Goal: Task Accomplishment & Management: Manage account settings

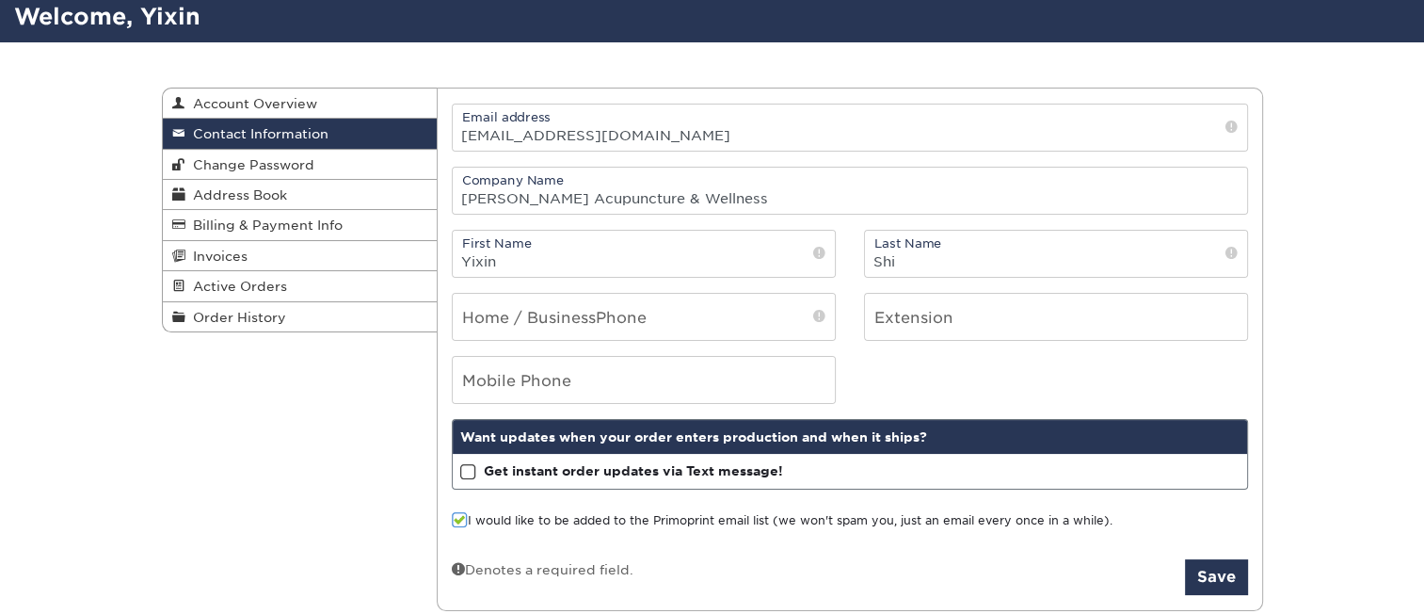
scroll to position [188, 0]
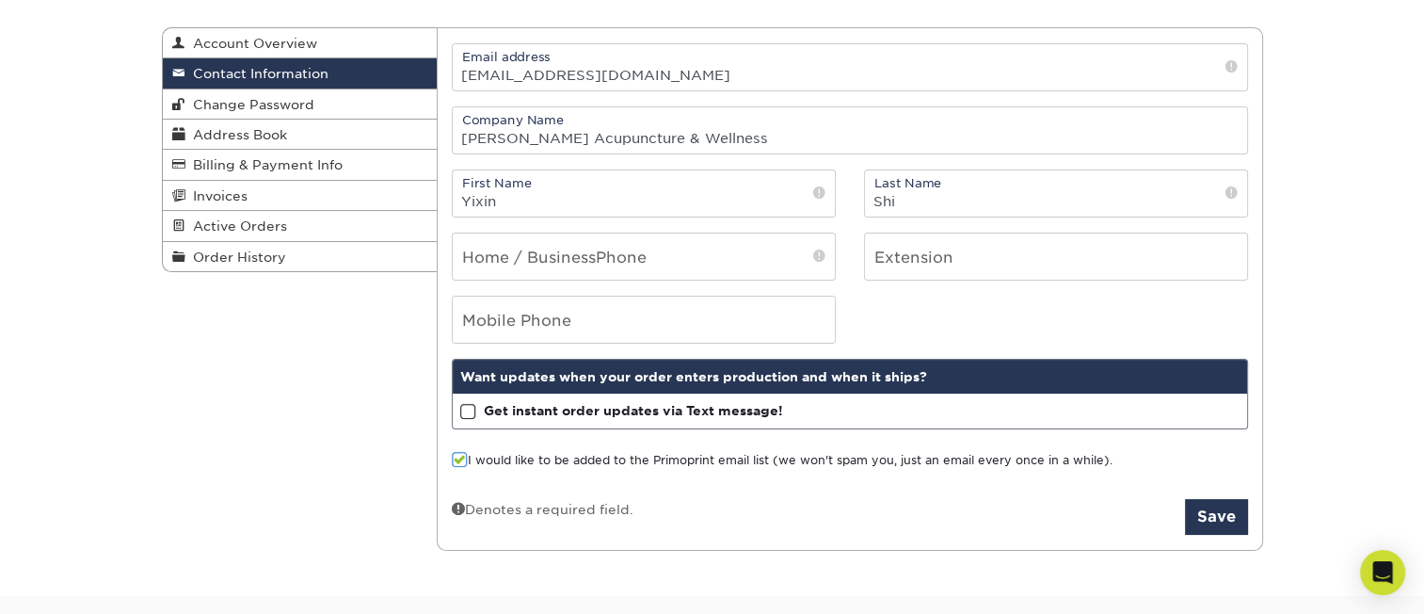
click at [467, 410] on span at bounding box center [468, 412] width 16 height 18
click at [0, 0] on input "Get instant order updates via Text message!" at bounding box center [0, 0] width 0 height 0
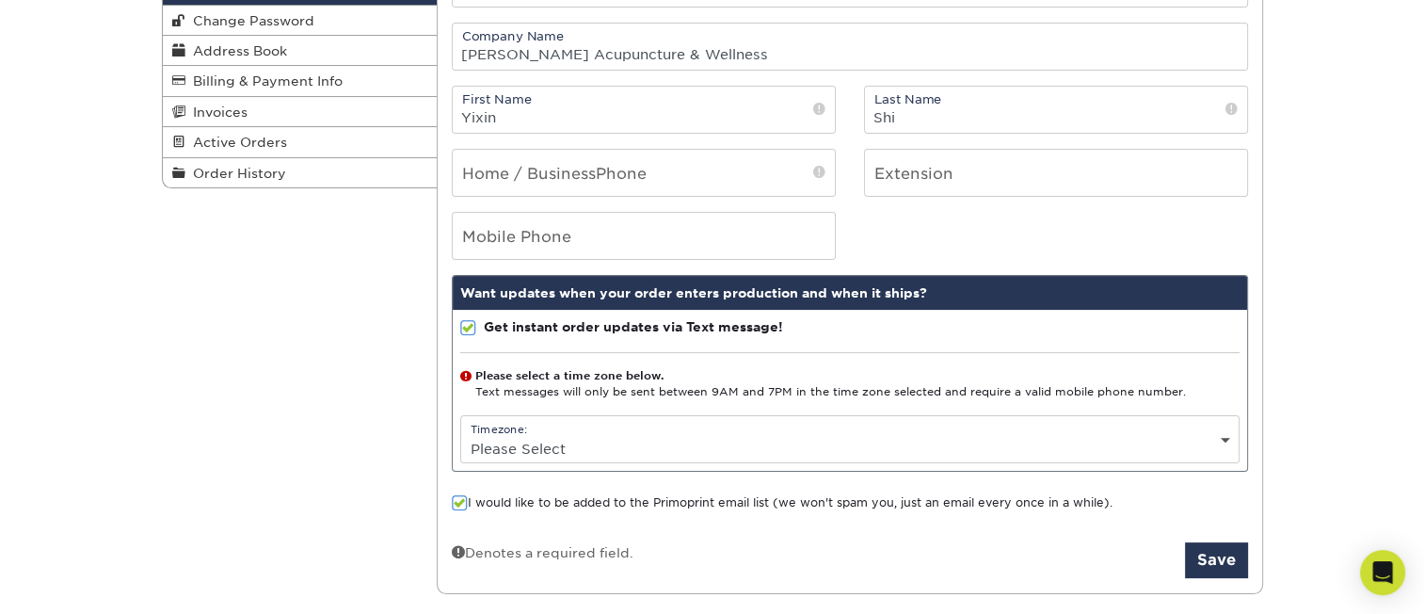
scroll to position [282, 0]
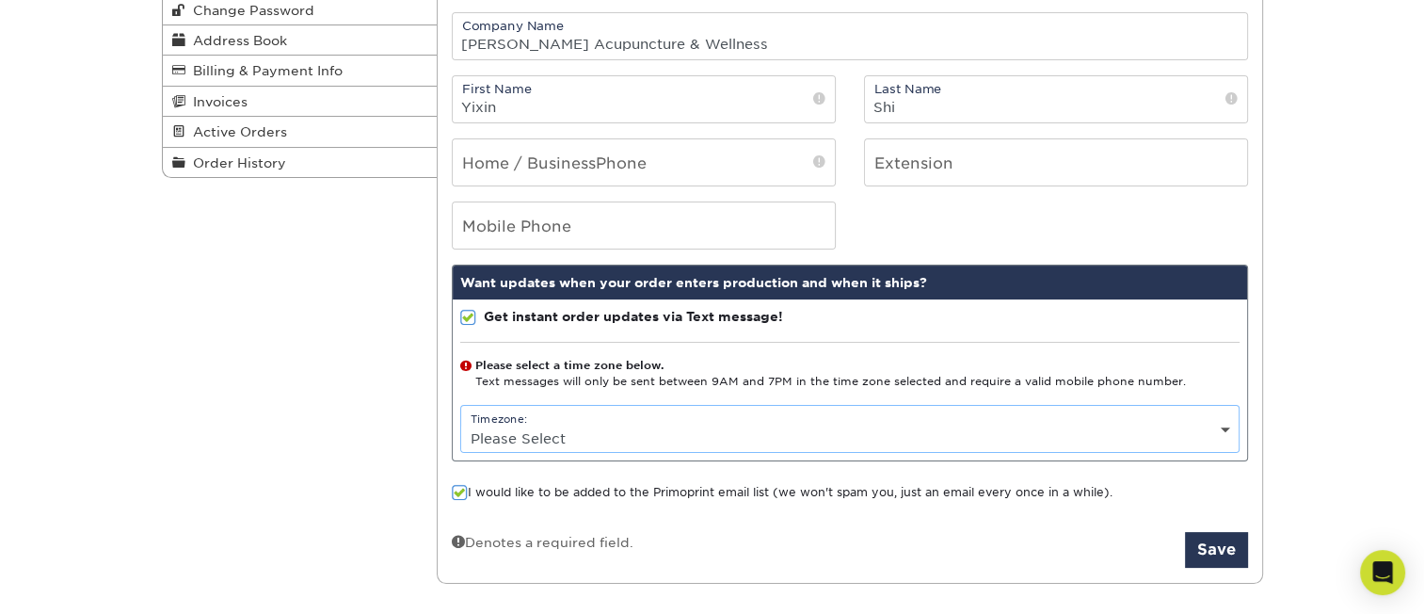
click at [1218, 431] on select "Please Select (GMT -12:00) [GEOGRAPHIC_DATA], [GEOGRAPHIC_DATA] (GMT -11:00) [G…" at bounding box center [850, 438] width 778 height 27
select select "-8.0"
click at [461, 425] on select "Please Select (GMT -12:00) [GEOGRAPHIC_DATA], [GEOGRAPHIC_DATA] (GMT -11:00) [G…" at bounding box center [850, 438] width 778 height 27
click at [465, 489] on span at bounding box center [460, 493] width 16 height 18
click at [0, 0] on input "I would like to be added to the Primoprint email list (we won't spam you, just …" at bounding box center [0, 0] width 0 height 0
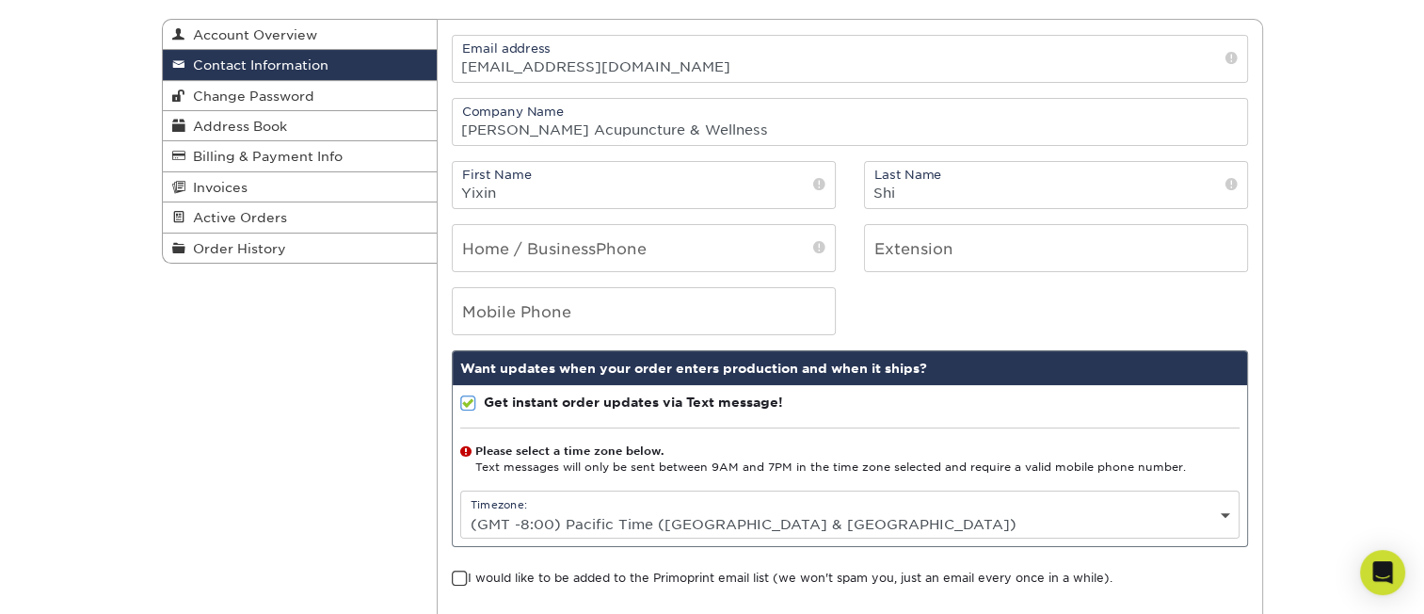
scroll to position [188, 0]
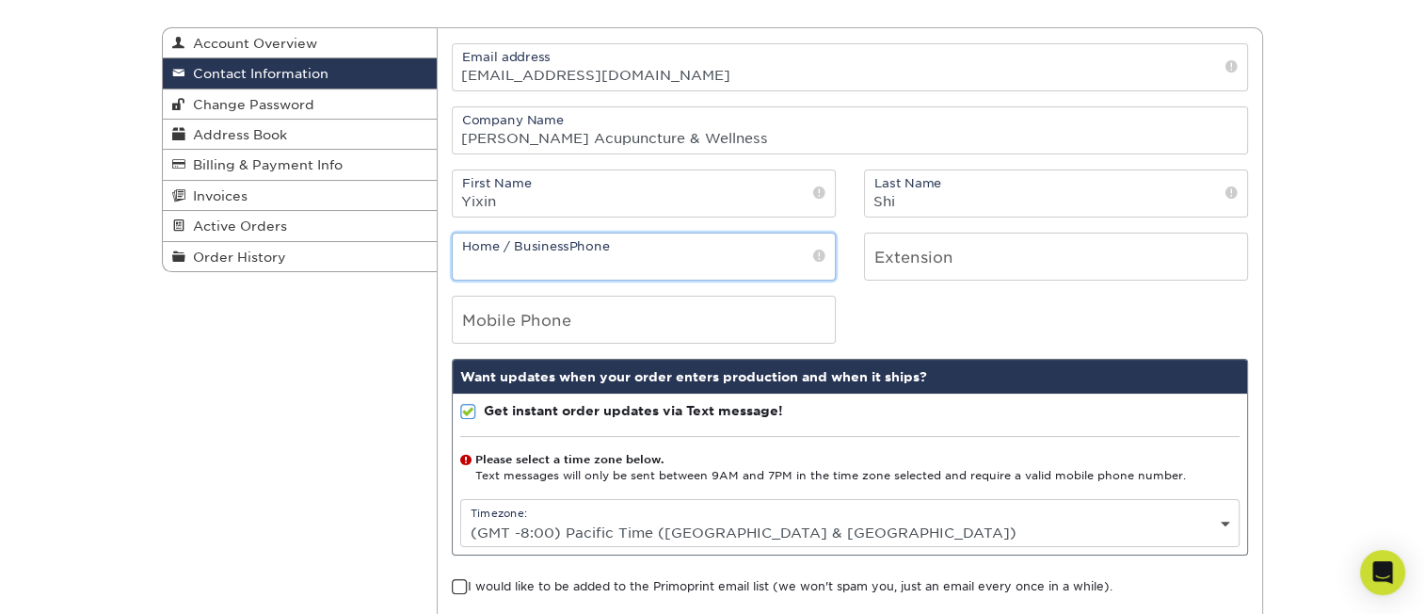
click at [719, 251] on input "tel" at bounding box center [644, 256] width 382 height 46
type input "6269055251"
click at [899, 319] on div "Mobile Phone" at bounding box center [850, 320] width 825 height 48
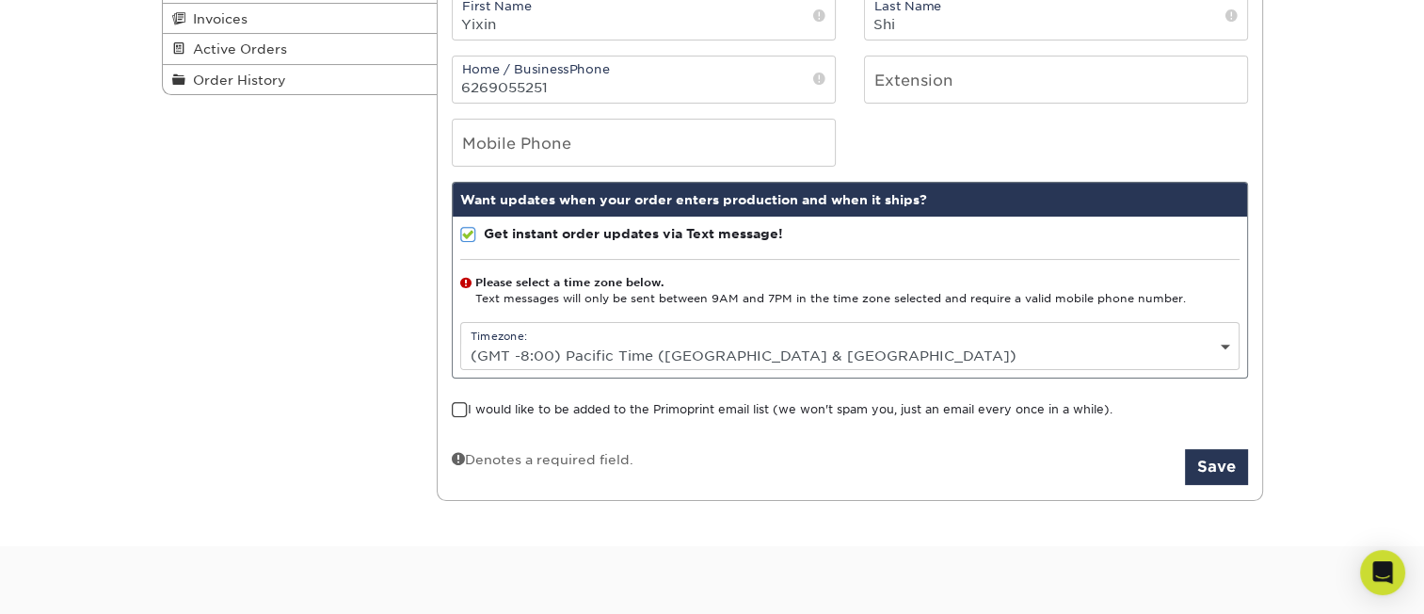
scroll to position [377, 0]
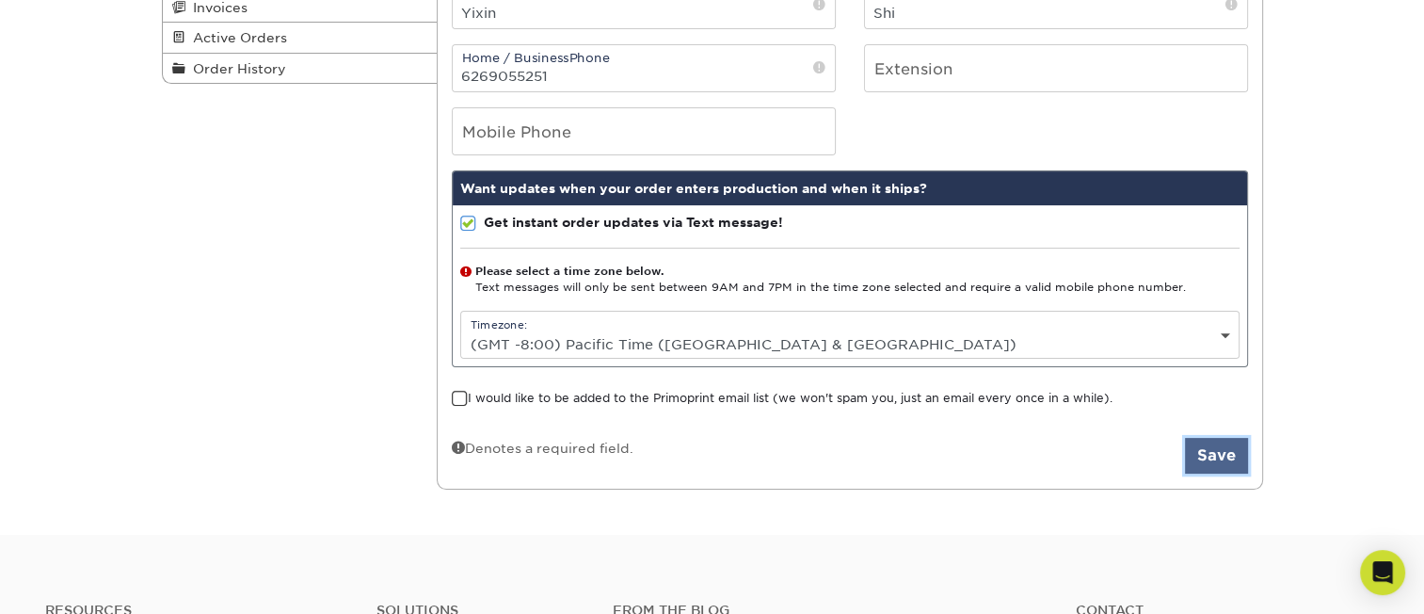
click at [1213, 452] on button "Save" at bounding box center [1216, 456] width 63 height 36
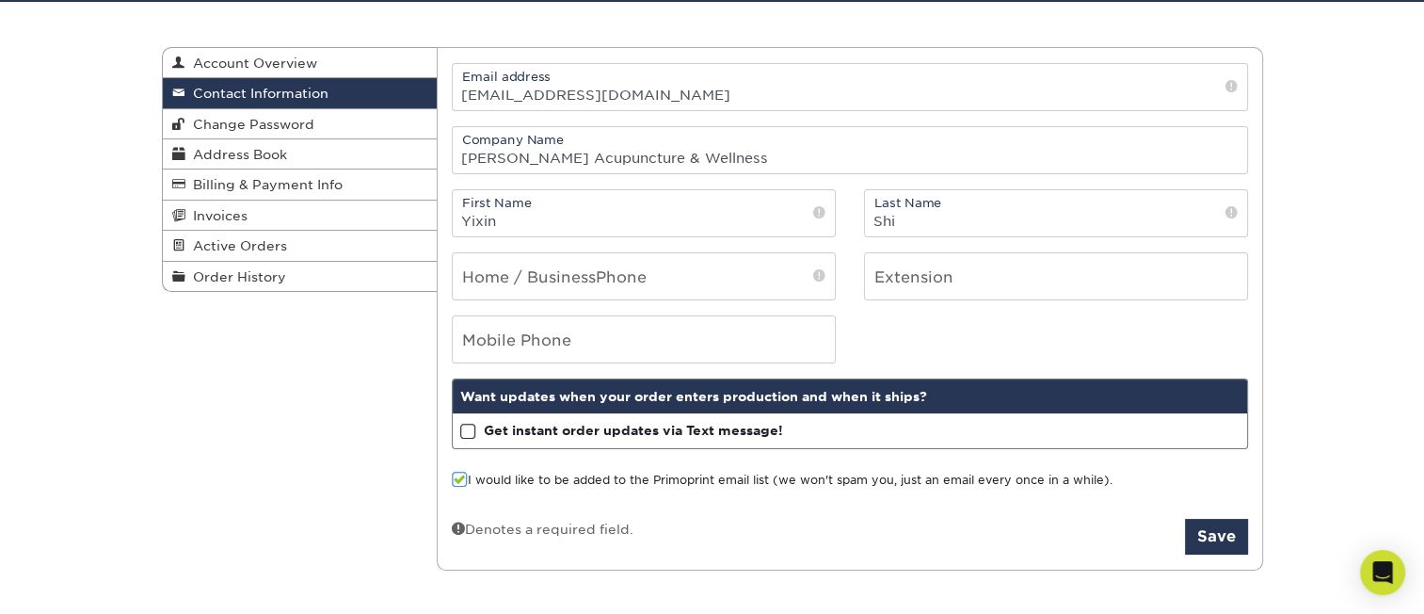
scroll to position [188, 0]
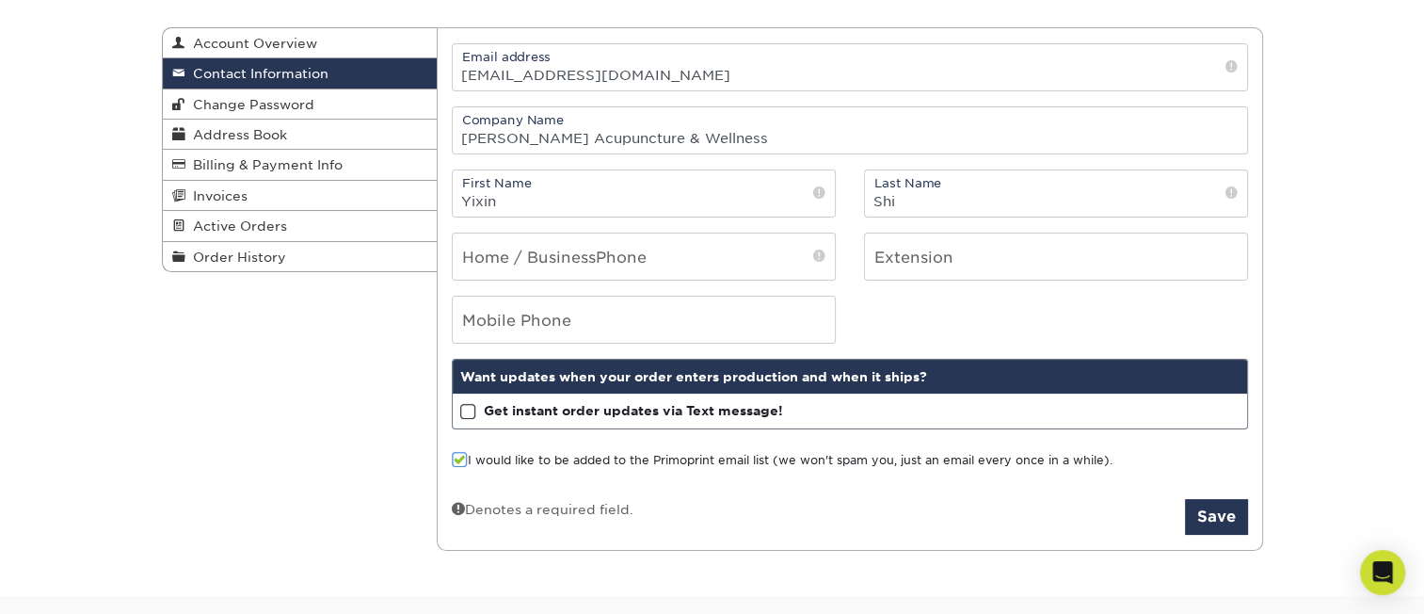
click at [463, 409] on span at bounding box center [468, 412] width 16 height 18
click at [0, 0] on input "Get instant order updates via Text message!" at bounding box center [0, 0] width 0 height 0
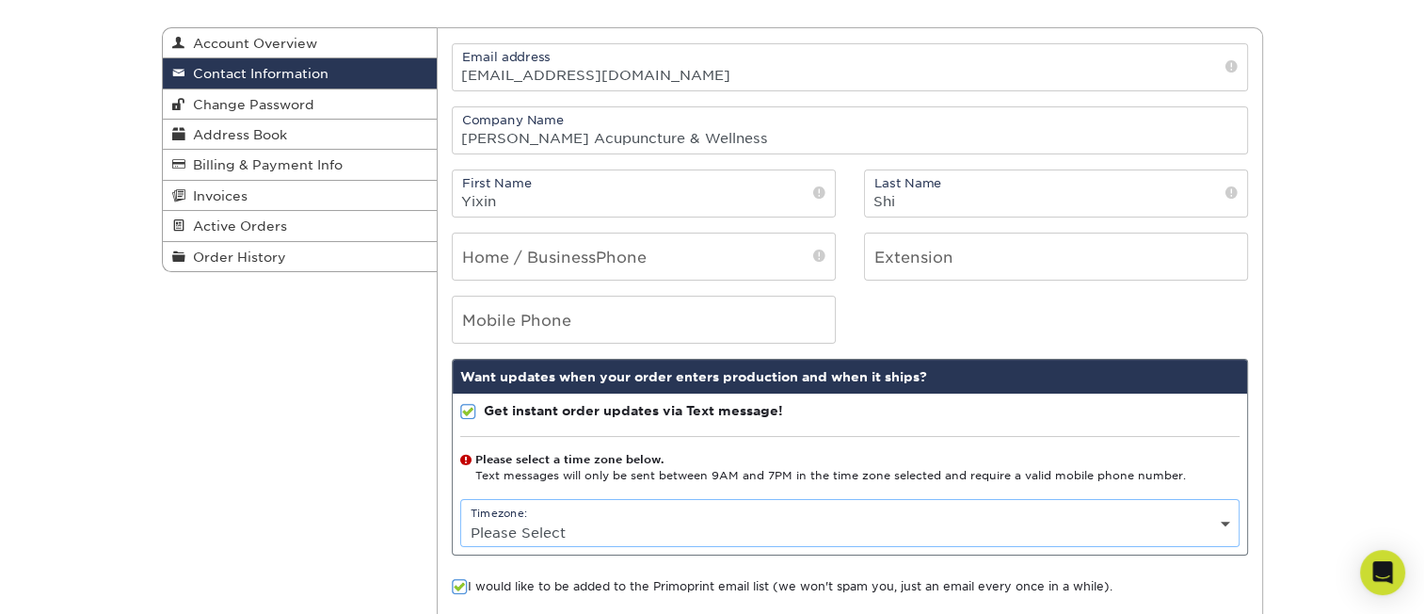
click at [544, 527] on select "Please Select (GMT -12:00) [GEOGRAPHIC_DATA], [GEOGRAPHIC_DATA] (GMT -11:00) [G…" at bounding box center [850, 532] width 778 height 27
select select "-8.0"
click at [461, 519] on select "Please Select (GMT -12:00) [GEOGRAPHIC_DATA], [GEOGRAPHIC_DATA] (GMT -11:00) [G…" at bounding box center [850, 532] width 778 height 27
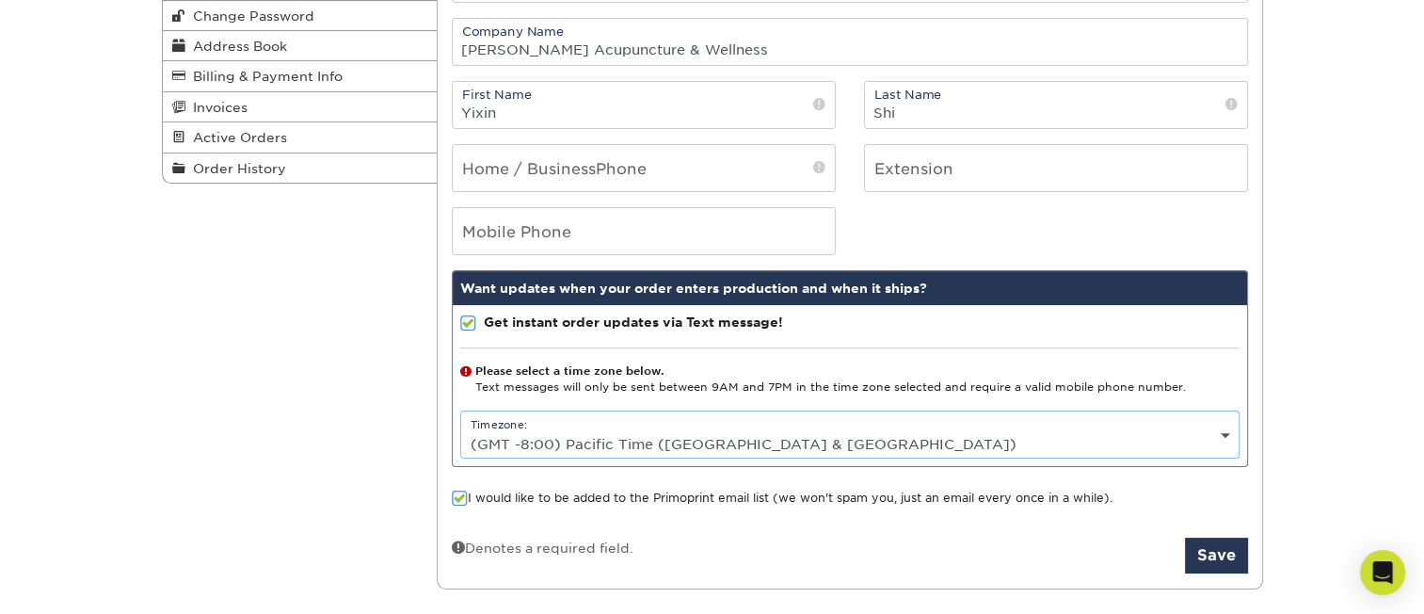
scroll to position [377, 0]
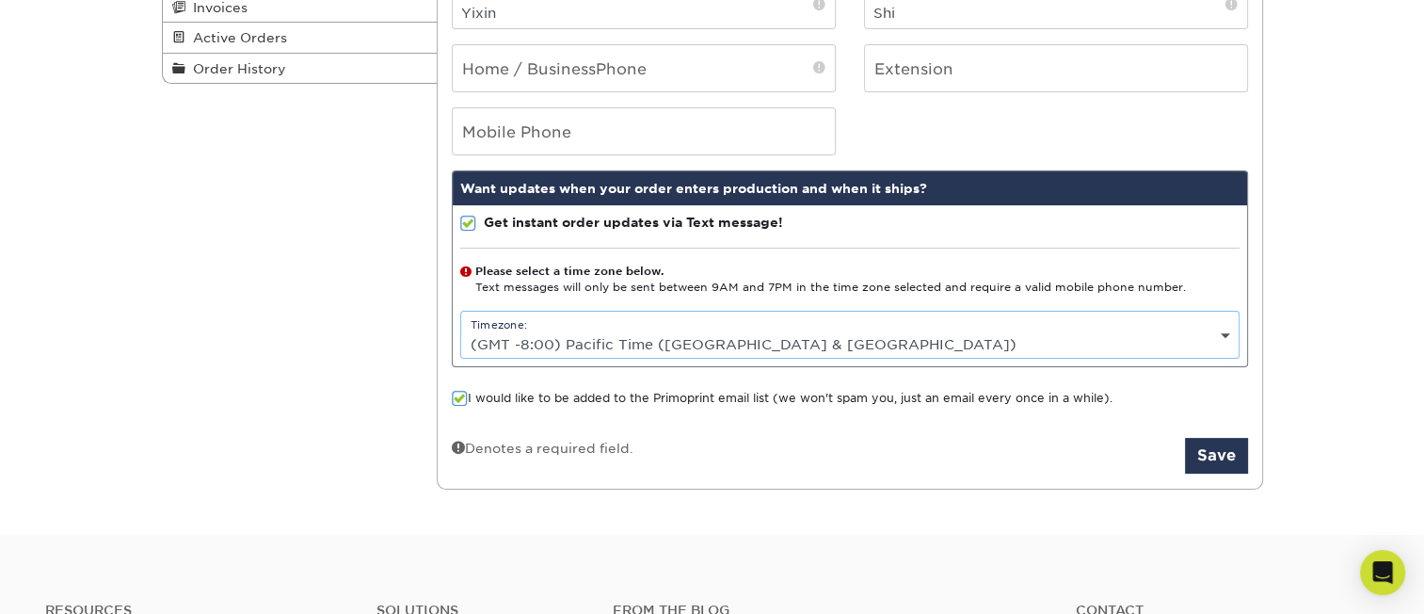
click at [463, 394] on span at bounding box center [460, 399] width 16 height 18
click at [0, 0] on input "I would like to be added to the Primoprint email list (we won't spam you, just …" at bounding box center [0, 0] width 0 height 0
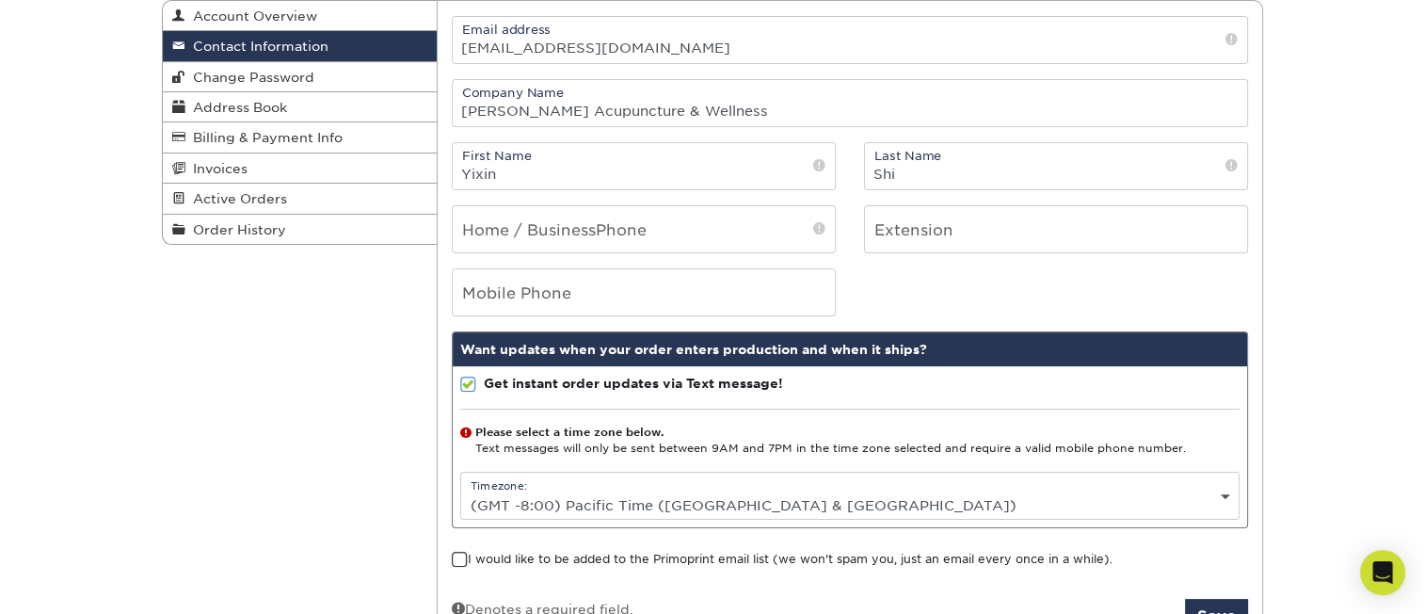
scroll to position [188, 0]
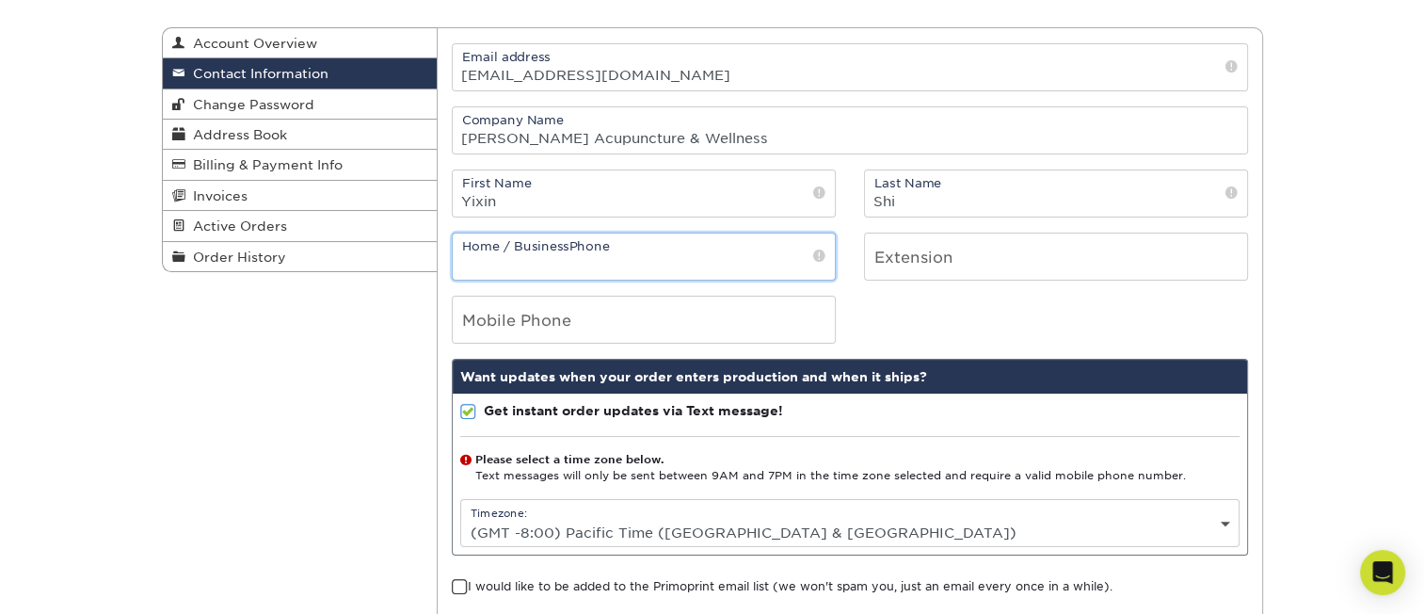
click at [663, 252] on input "tel" at bounding box center [644, 256] width 382 height 46
type input "6269055251"
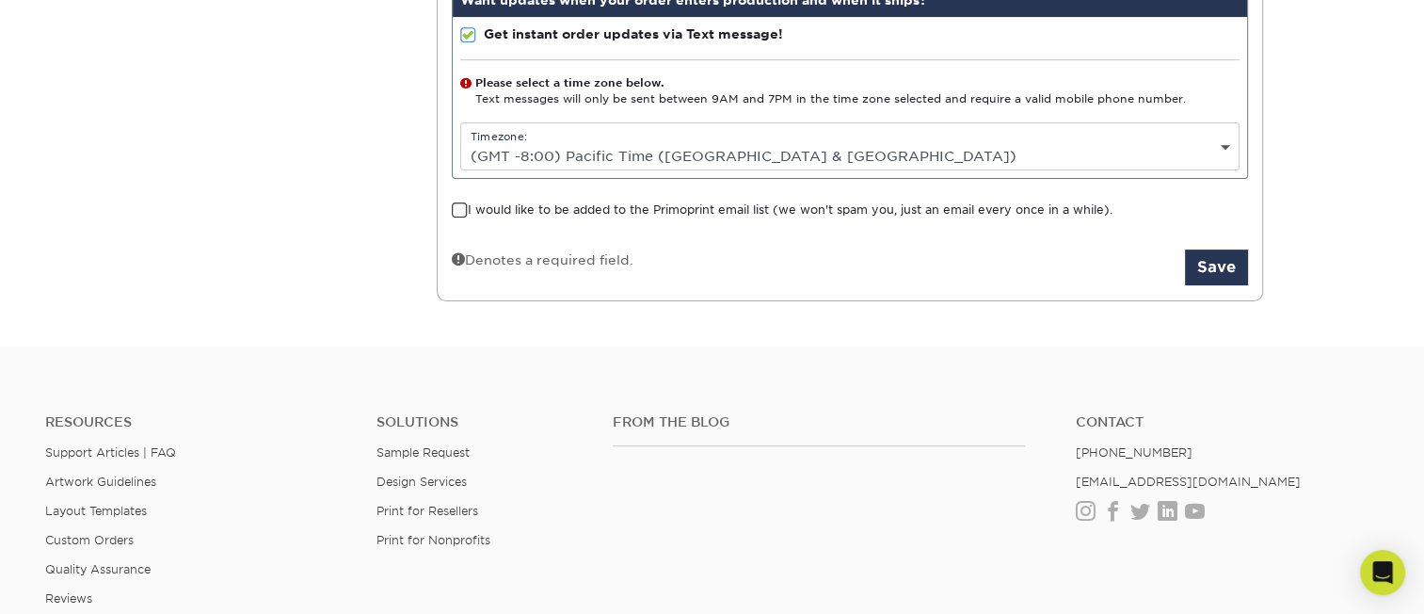
click at [619, 375] on div "Resources Support Articles | FAQ Artwork Guidelines Layout Templates Custom Ord…" at bounding box center [712, 525] width 1424 height 312
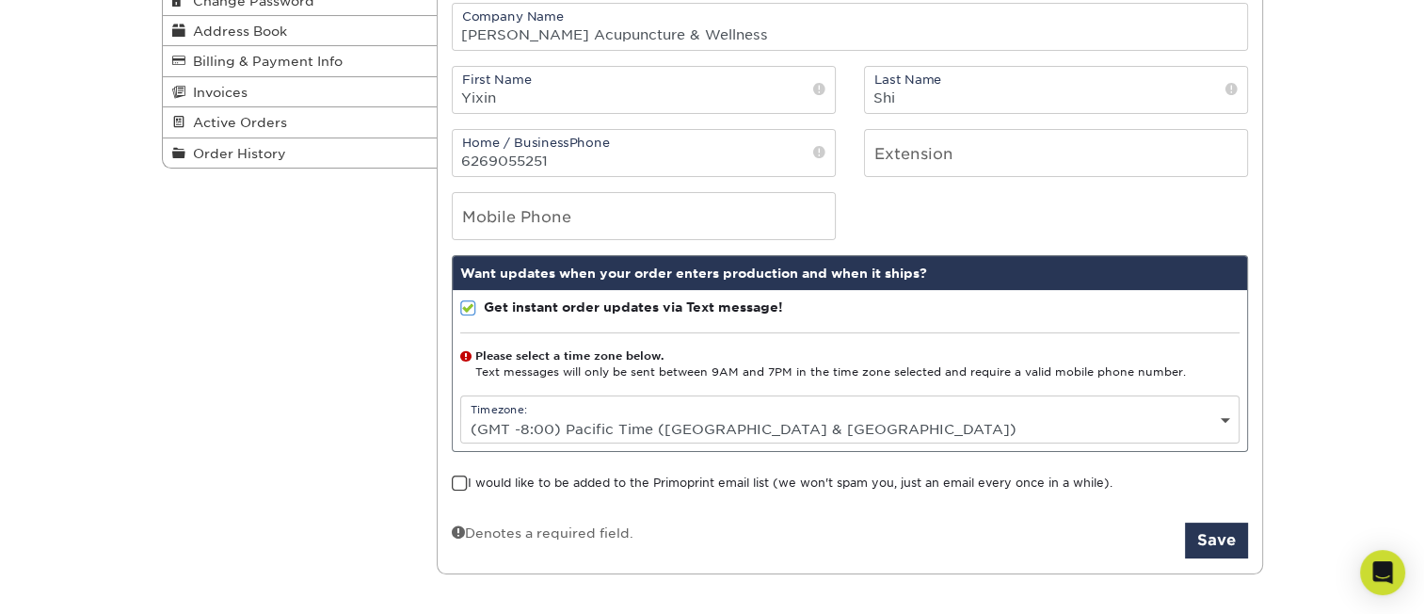
scroll to position [471, 0]
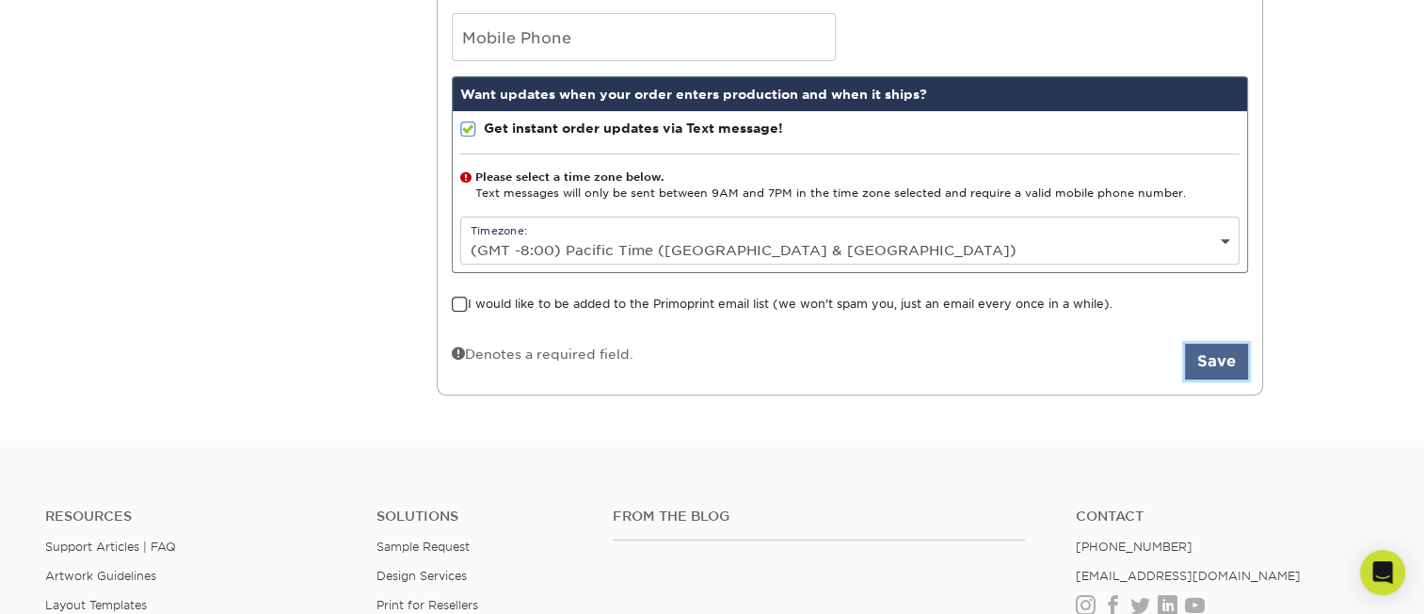
click at [1225, 353] on button "Save" at bounding box center [1216, 362] width 63 height 36
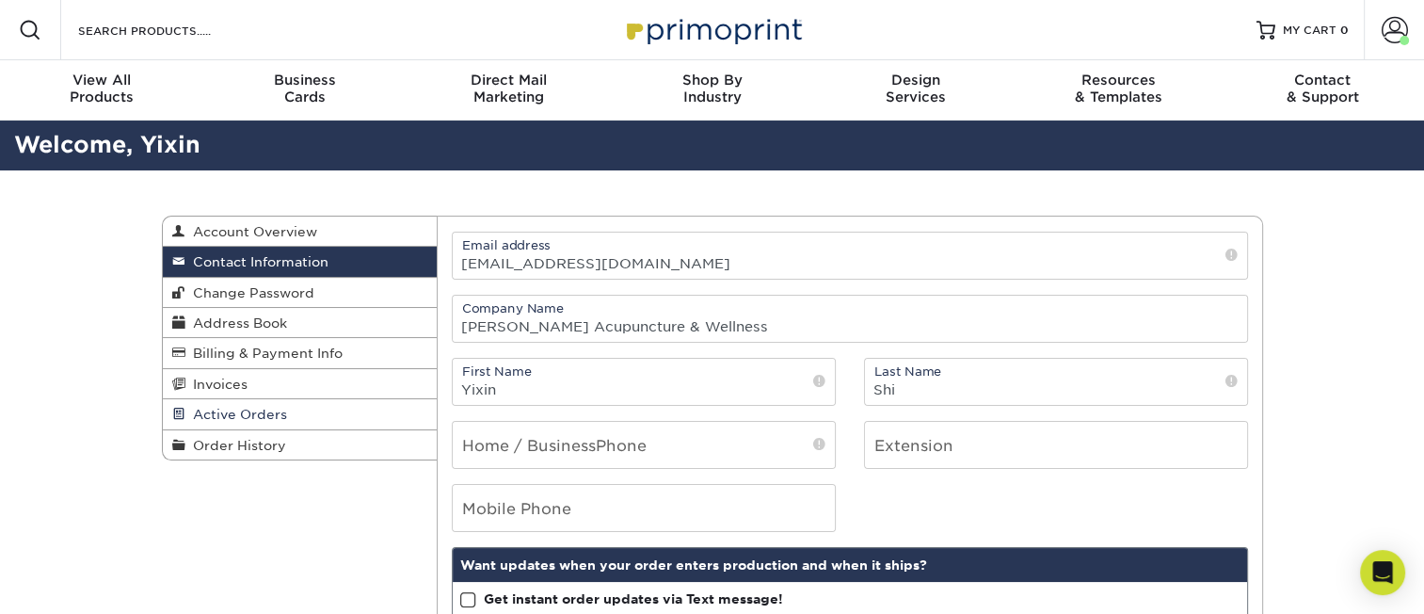
click at [235, 413] on span "Active Orders" at bounding box center [236, 414] width 102 height 15
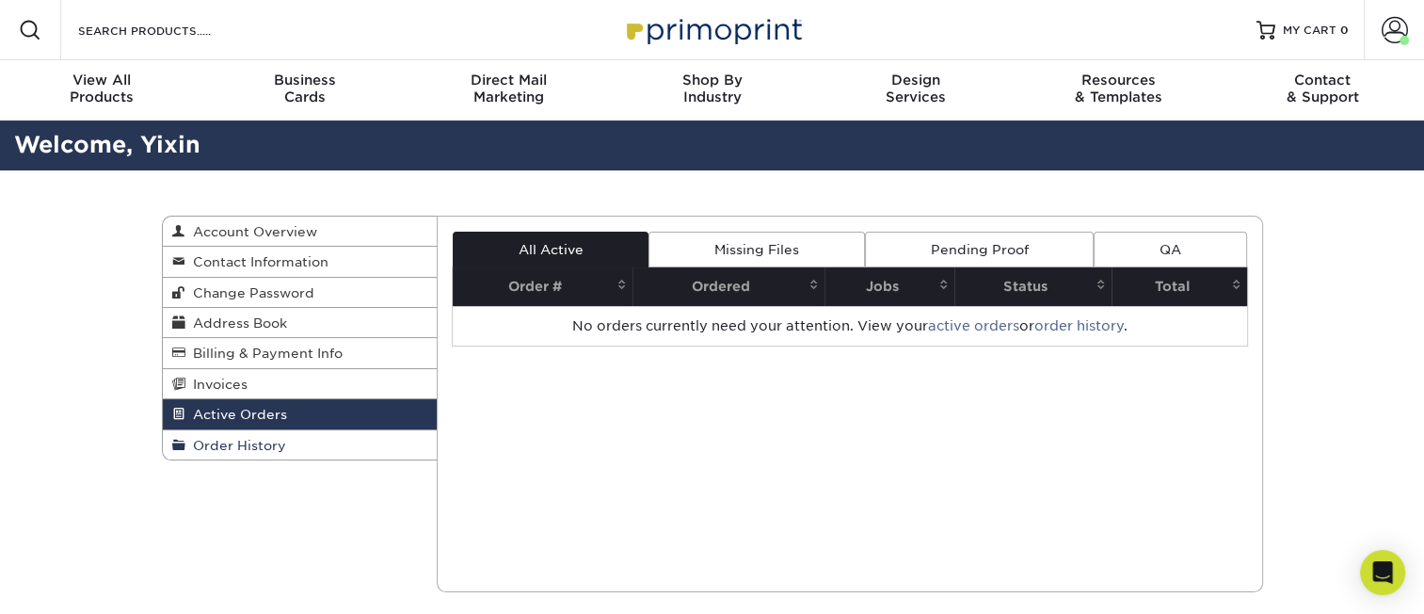
click at [236, 446] on span "Order History" at bounding box center [235, 445] width 101 height 15
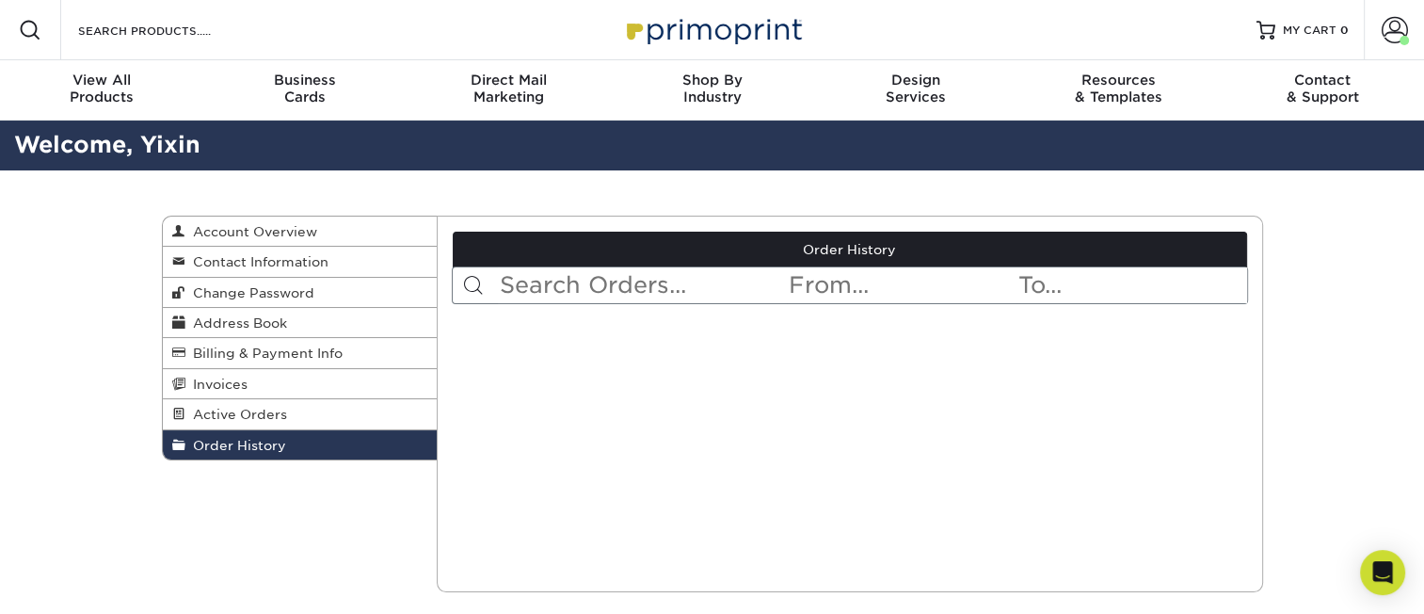
click at [581, 283] on input "text" at bounding box center [642, 285] width 289 height 36
click at [219, 416] on span "Active Orders" at bounding box center [236, 414] width 102 height 15
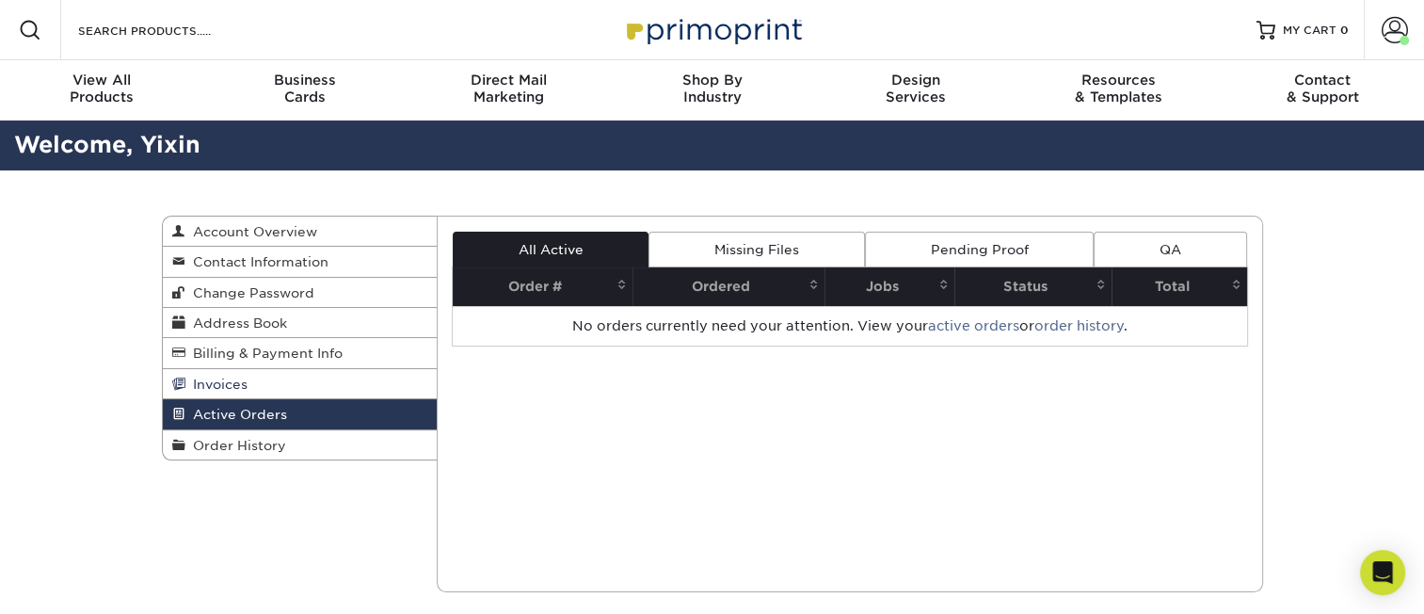
click at [218, 384] on span "Invoices" at bounding box center [216, 384] width 62 height 15
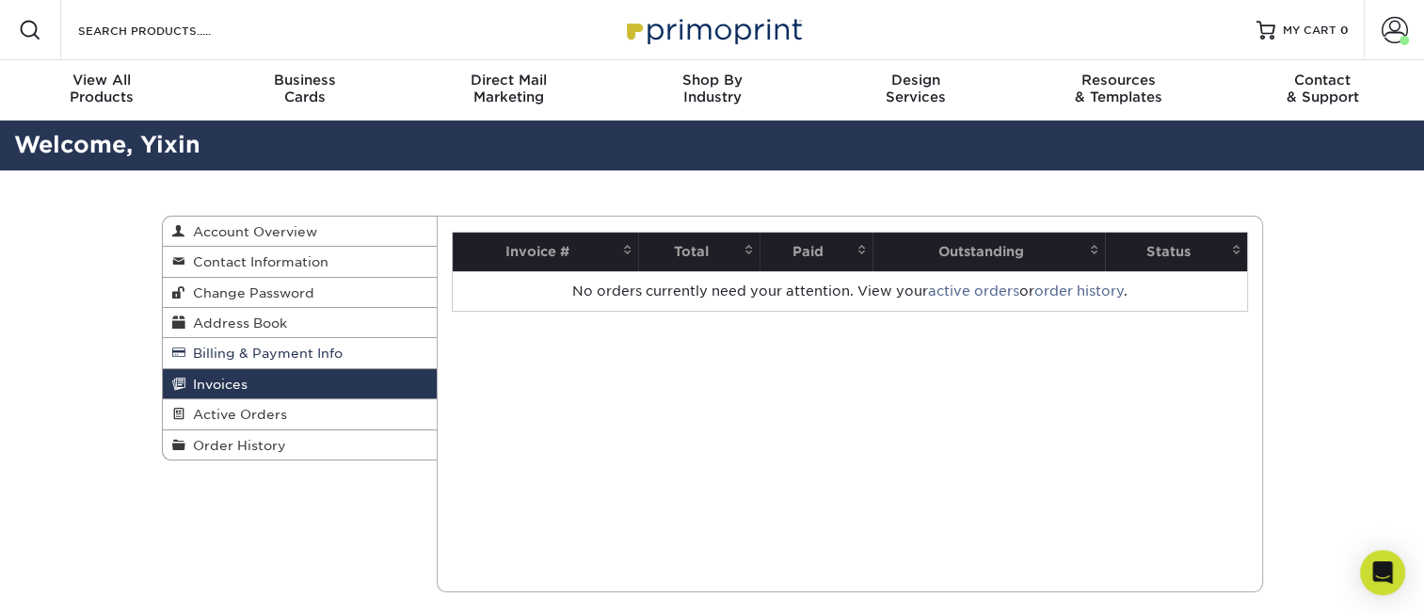
click at [219, 361] on span "Billing & Payment Info" at bounding box center [263, 353] width 157 height 15
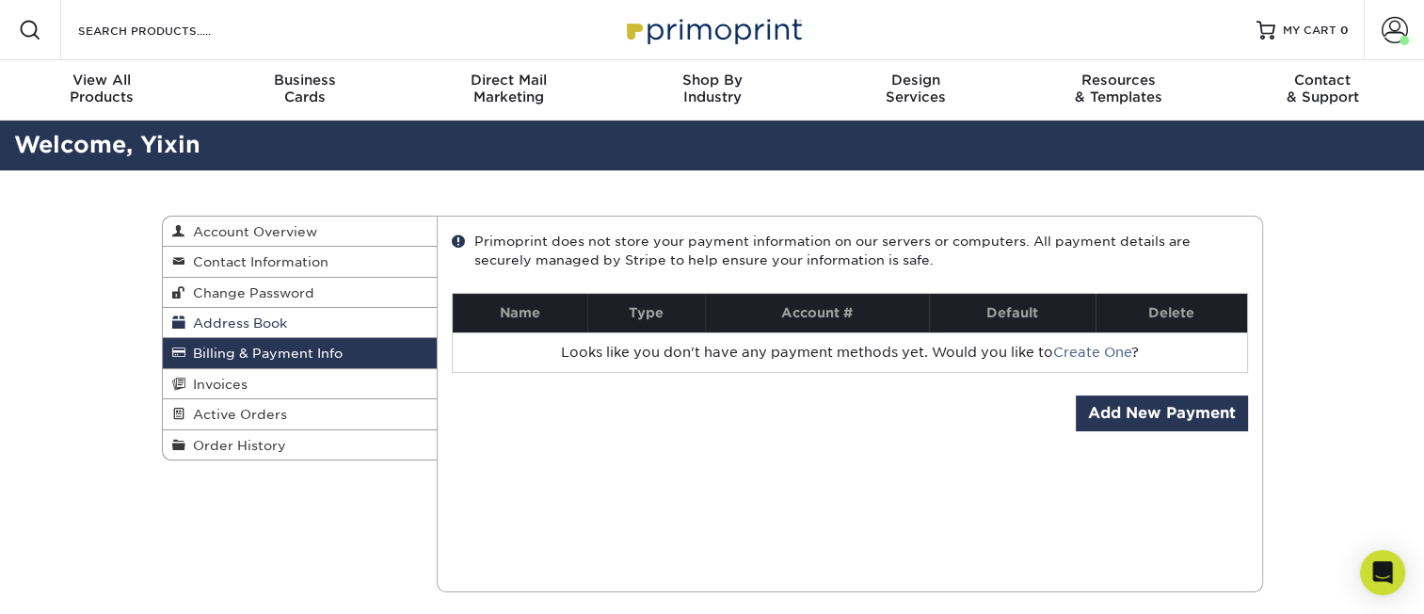
click at [230, 327] on span "Address Book" at bounding box center [236, 322] width 102 height 15
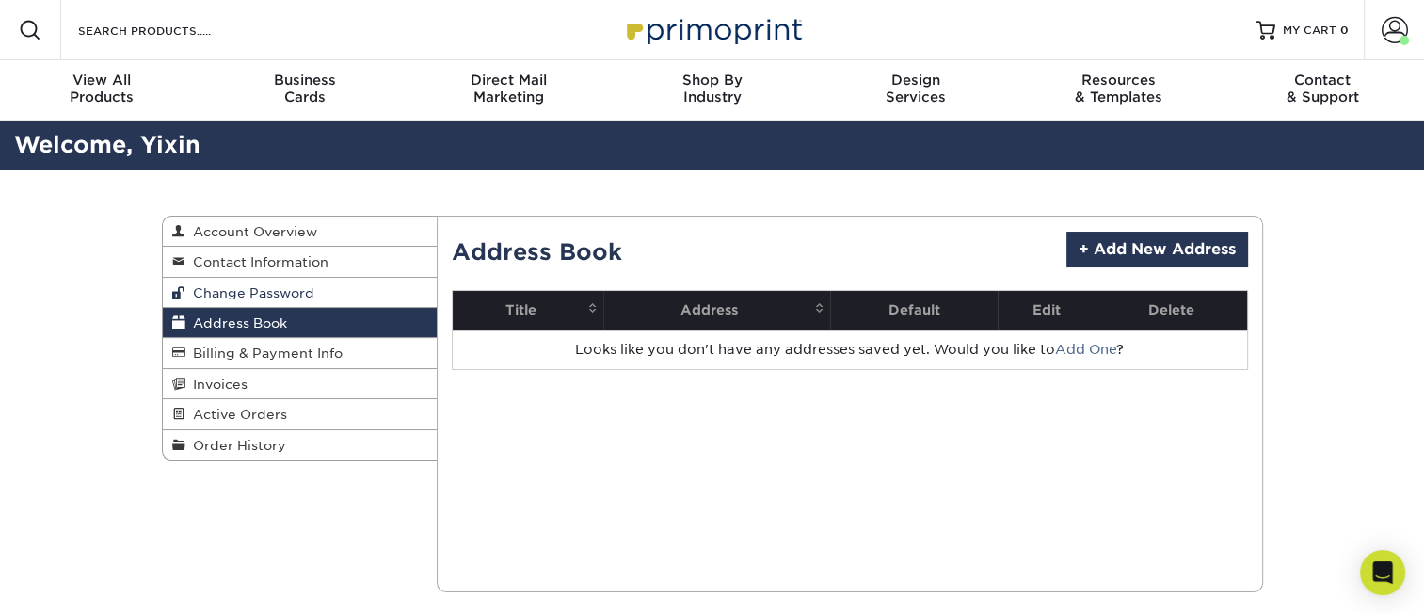
click at [237, 302] on link "Change Password" at bounding box center [300, 293] width 275 height 30
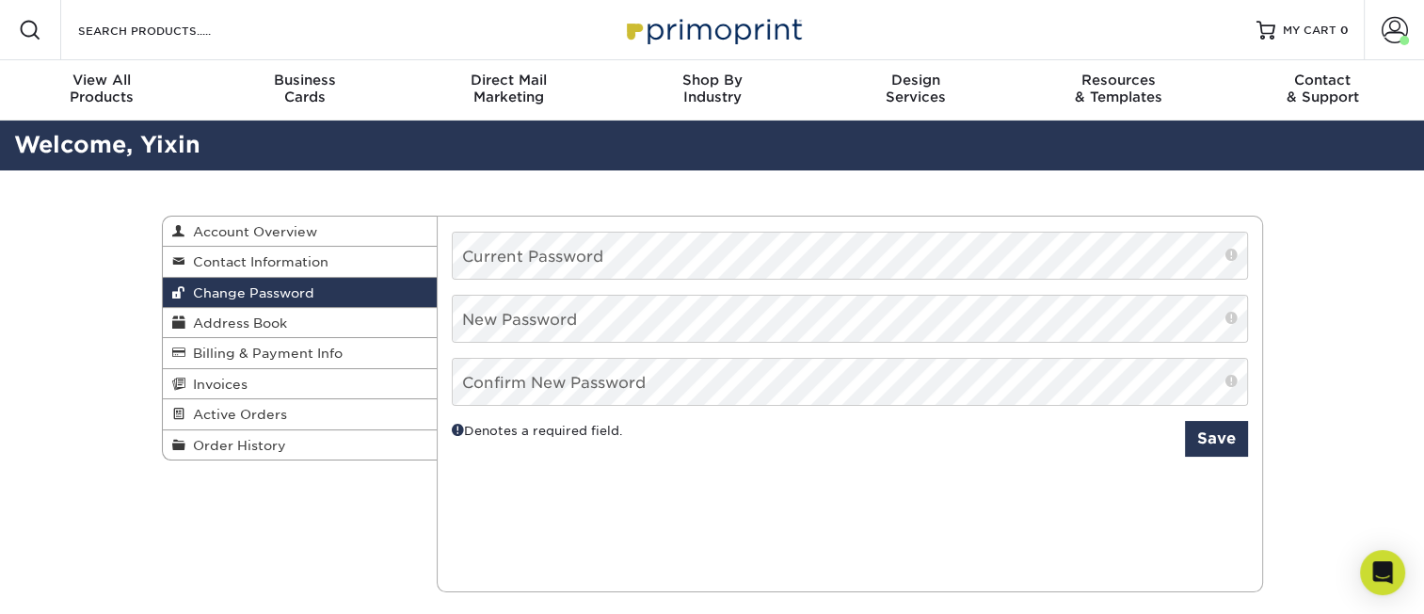
click at [248, 279] on link "Change Password" at bounding box center [300, 293] width 275 height 30
click at [252, 267] on span "Contact Information" at bounding box center [256, 261] width 143 height 15
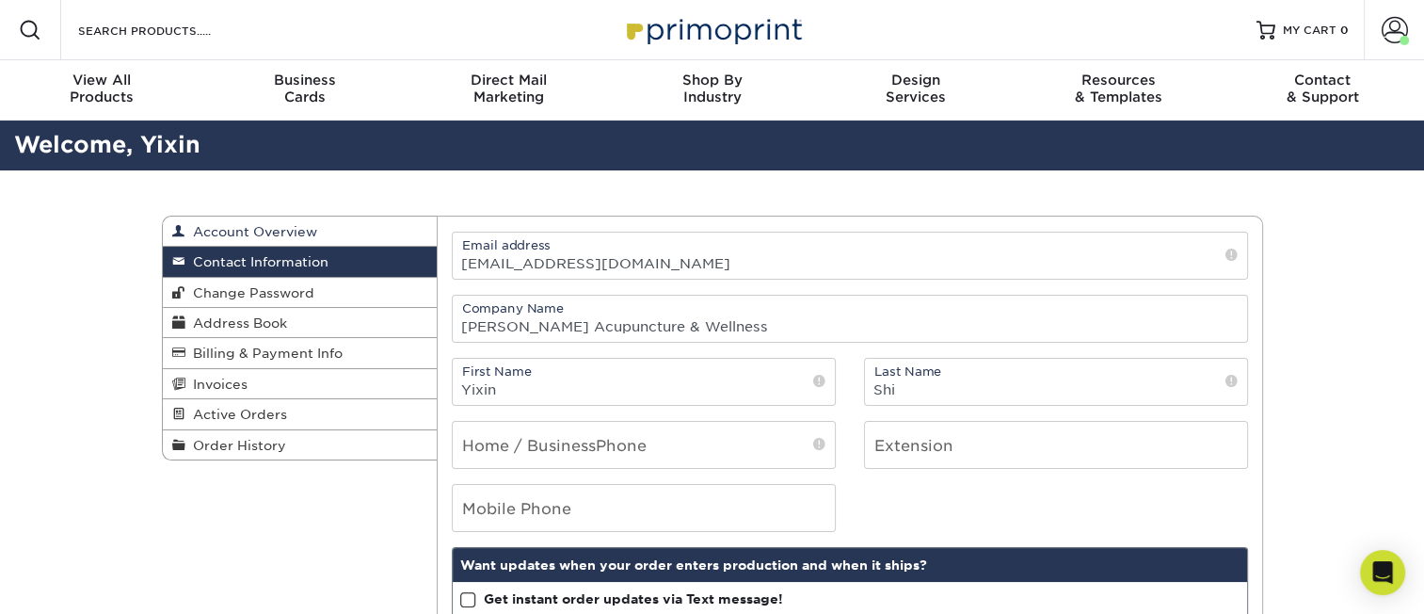
click at [252, 237] on span "Account Overview" at bounding box center [251, 231] width 132 height 15
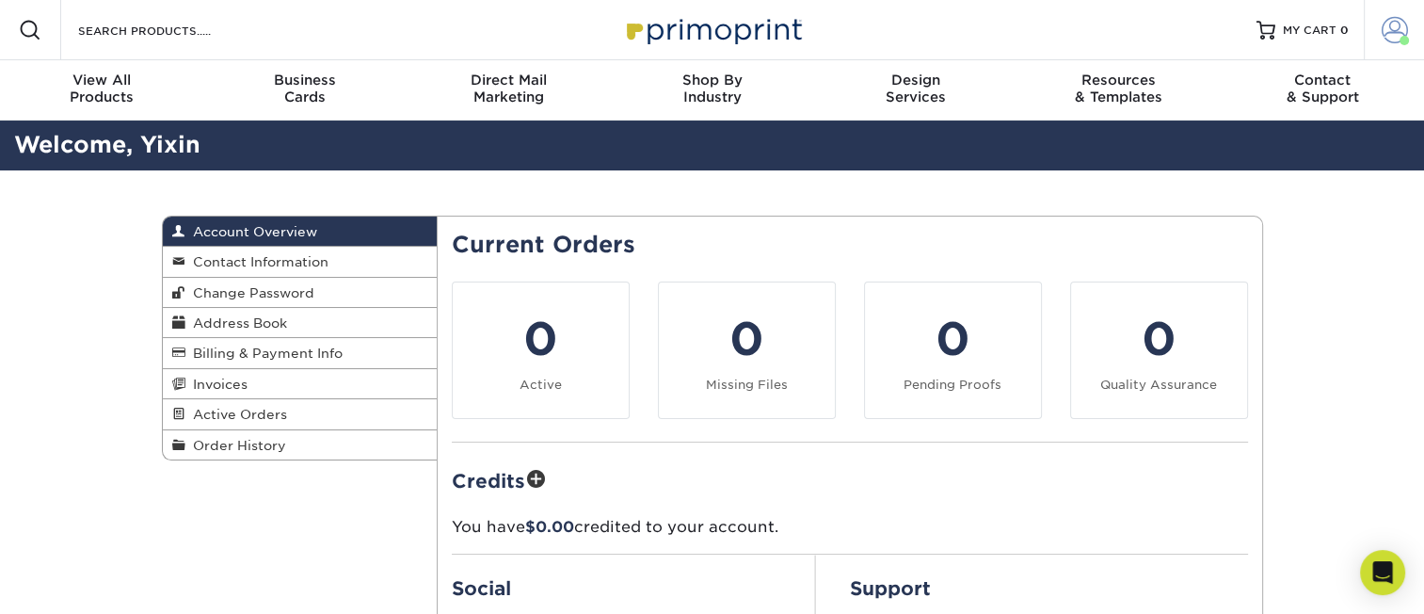
click at [1401, 40] on span at bounding box center [1404, 40] width 9 height 9
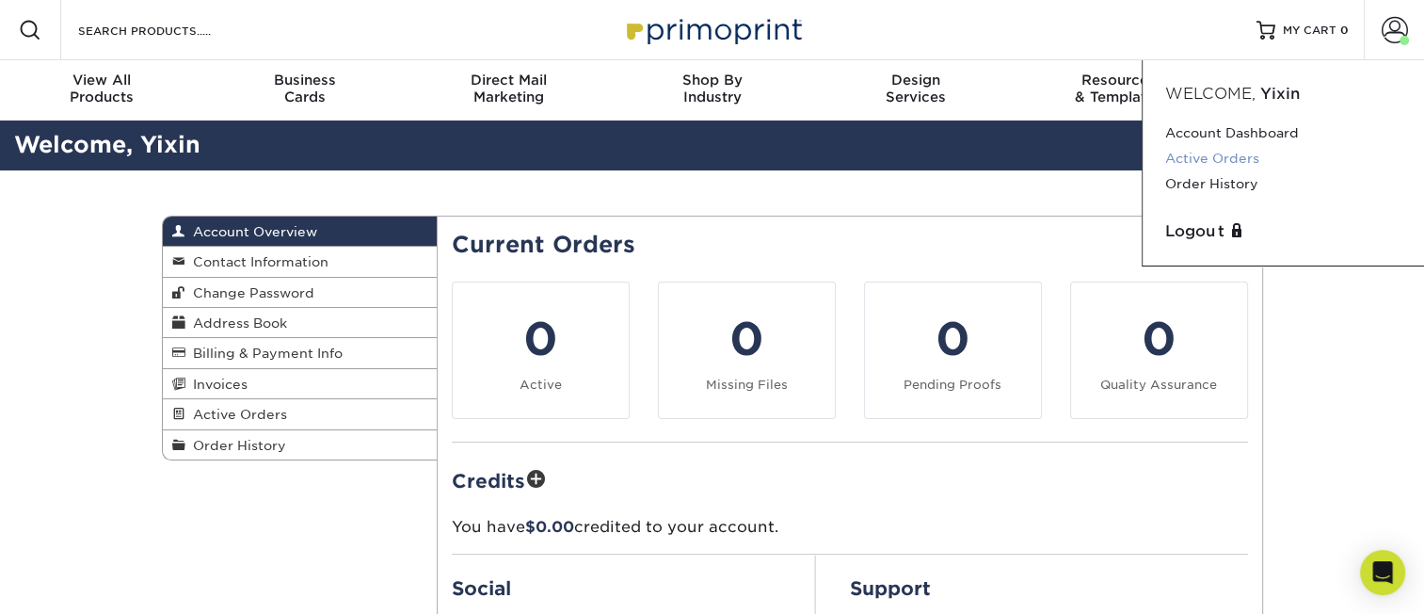
click at [1236, 159] on link "Active Orders" at bounding box center [1283, 158] width 236 height 25
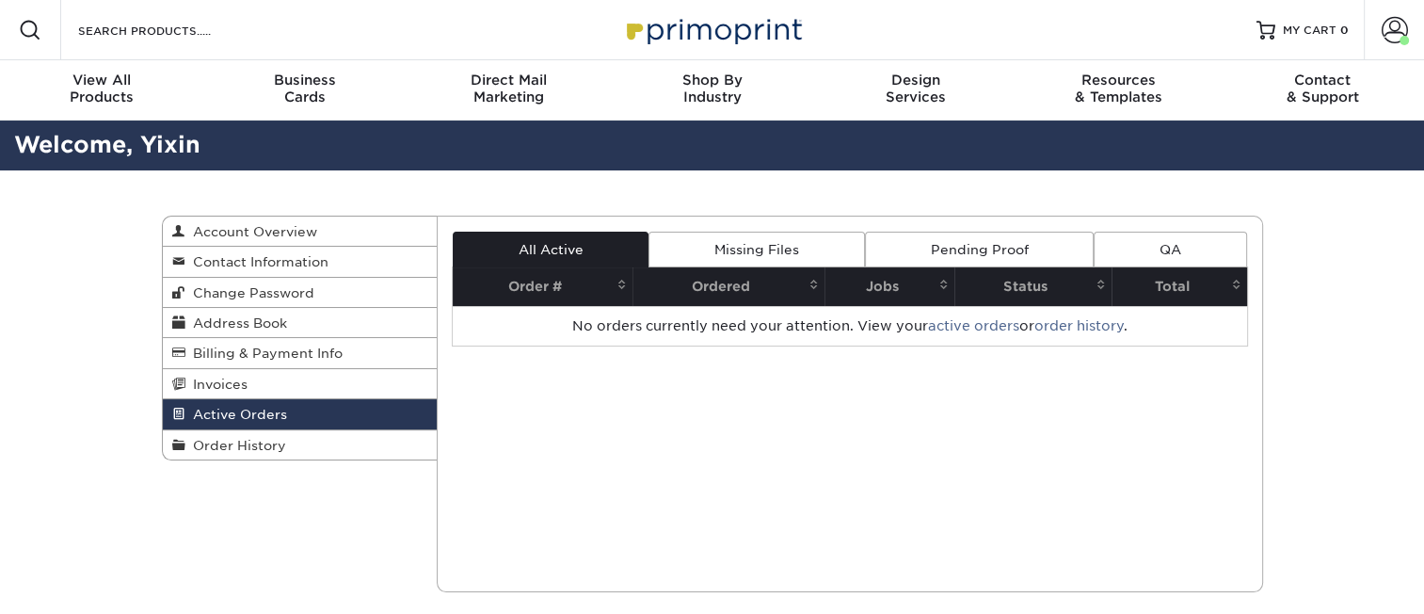
click at [999, 254] on link "Pending Proof" at bounding box center [979, 250] width 229 height 36
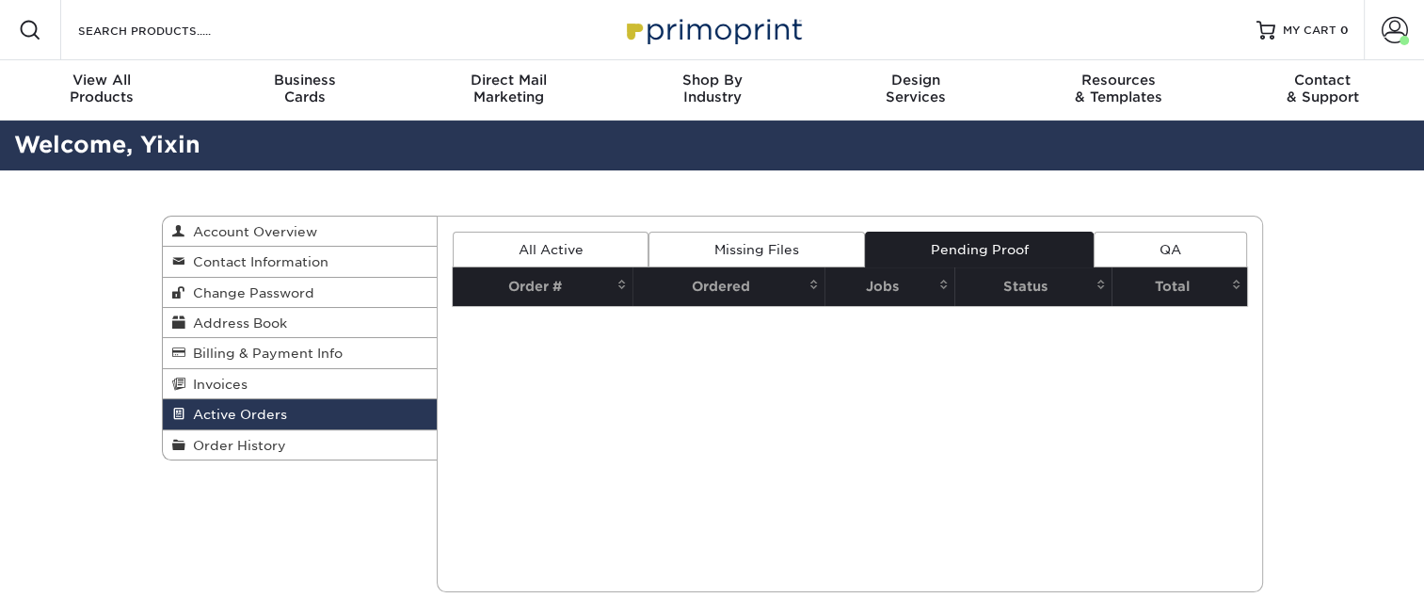
click at [750, 256] on link "Missing Files" at bounding box center [757, 250] width 216 height 36
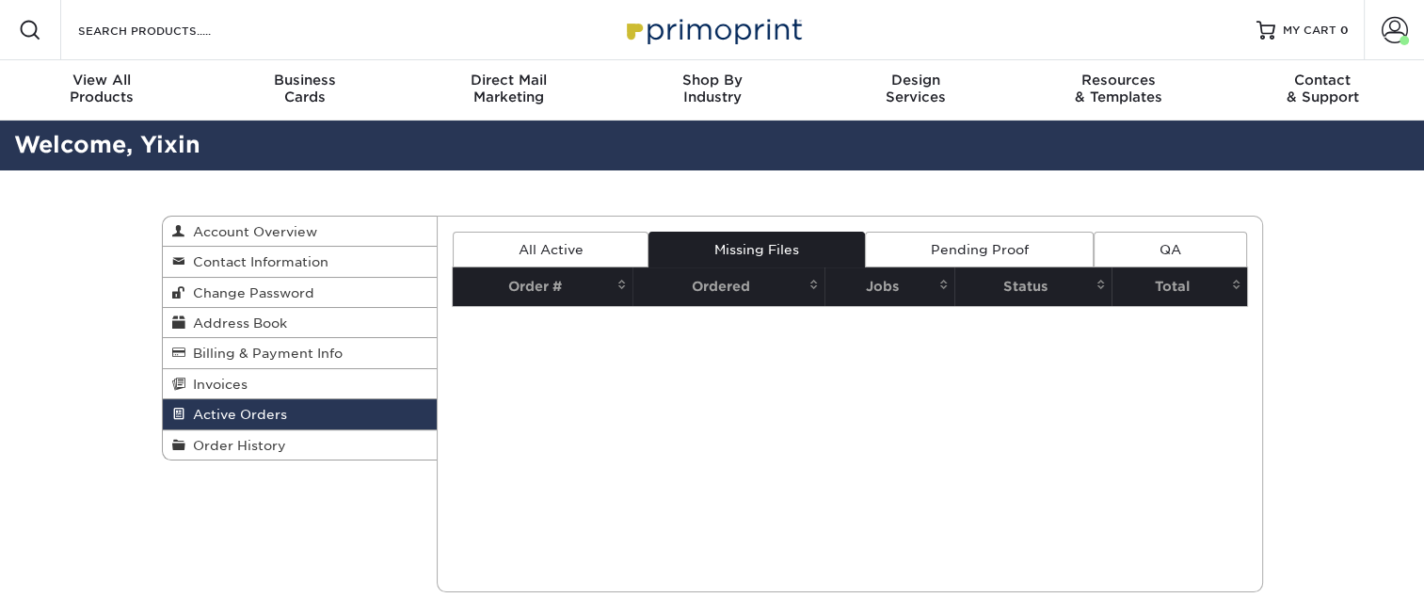
click at [593, 256] on link "All Active" at bounding box center [551, 250] width 196 height 36
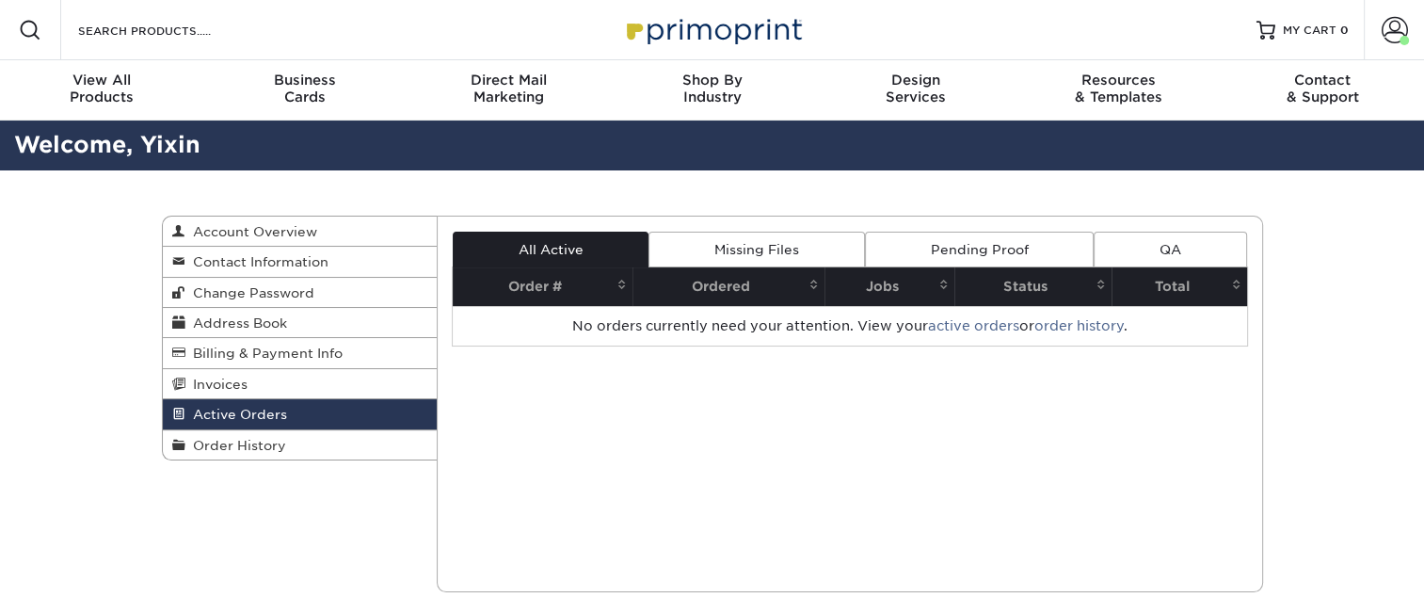
click at [1170, 242] on link "QA" at bounding box center [1170, 250] width 153 height 36
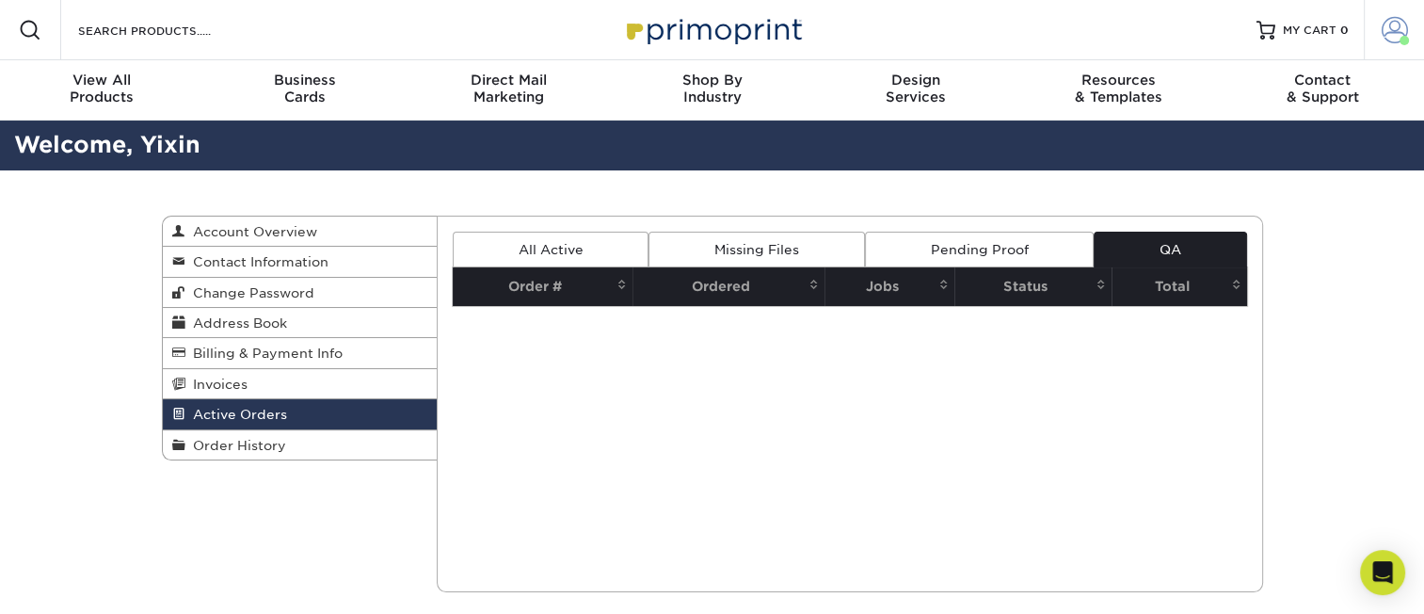
click at [1401, 30] on span at bounding box center [1395, 30] width 26 height 26
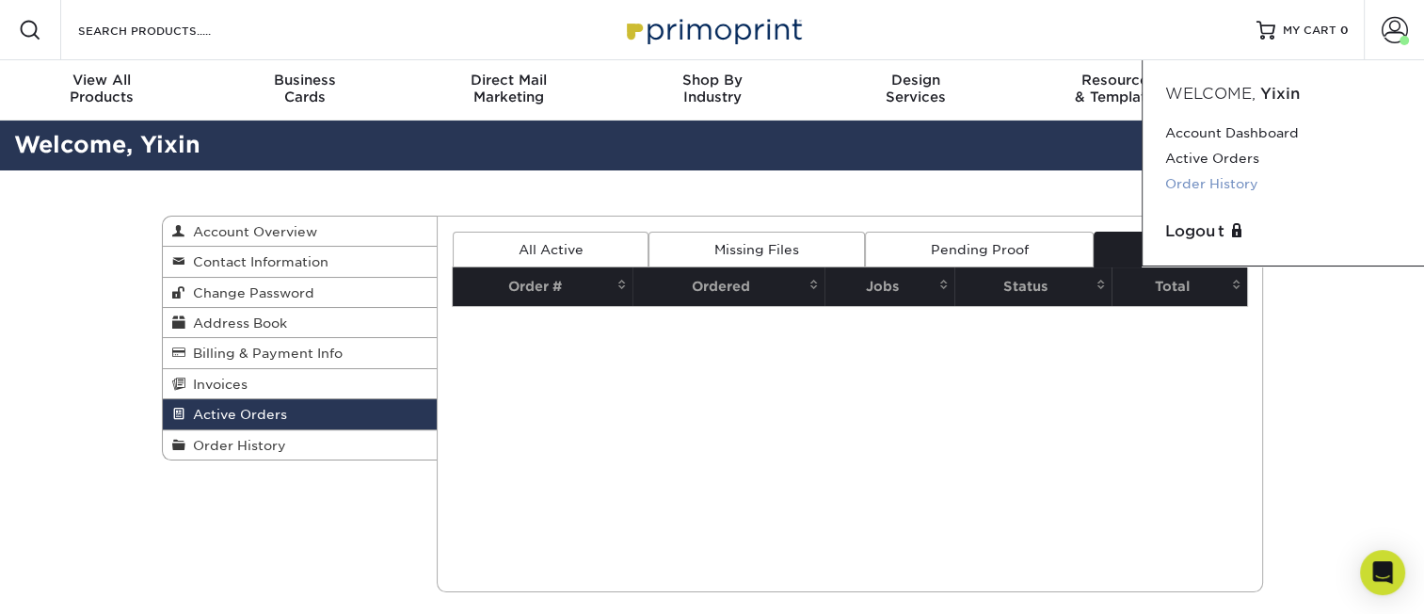
click at [1230, 186] on link "Order History" at bounding box center [1283, 183] width 236 height 25
